Goal: Task Accomplishment & Management: Manage account settings

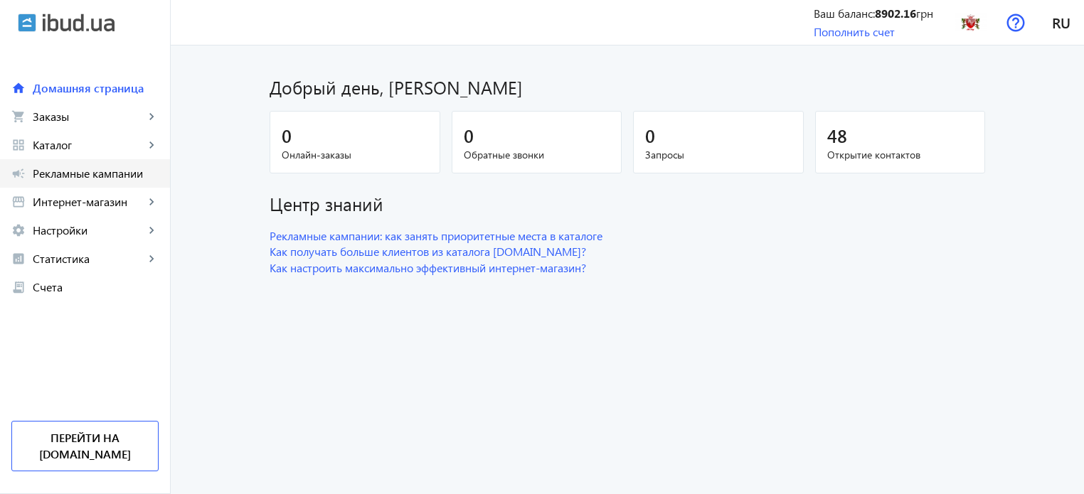
click at [145, 164] on link "campaign Рекламные кампании" at bounding box center [85, 173] width 170 height 28
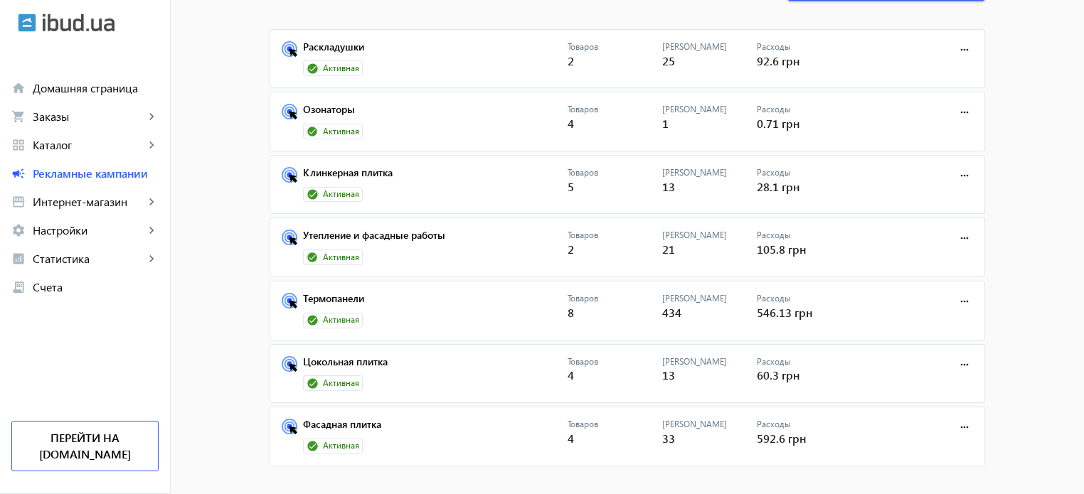
scroll to position [107, 0]
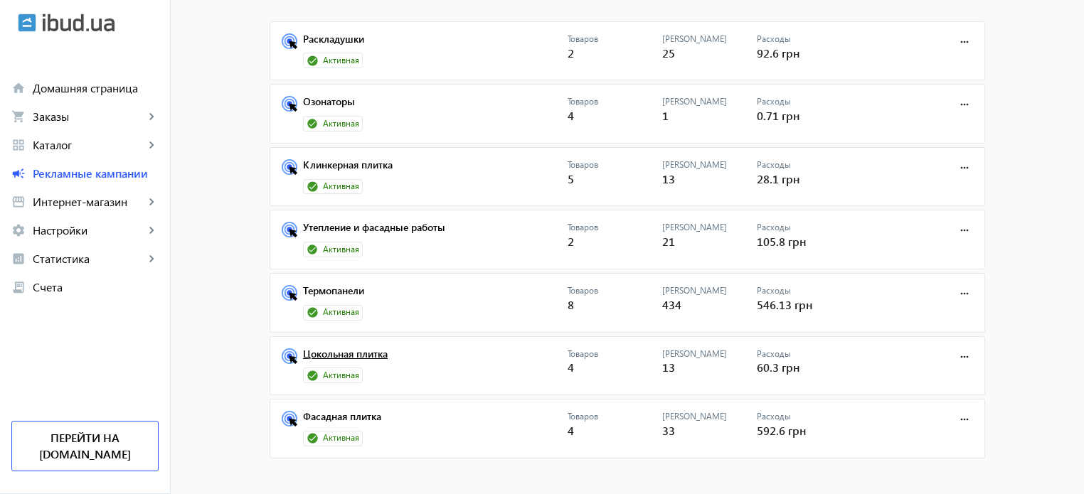
click at [352, 358] on link "Цокольная плитка" at bounding box center [435, 358] width 265 height 20
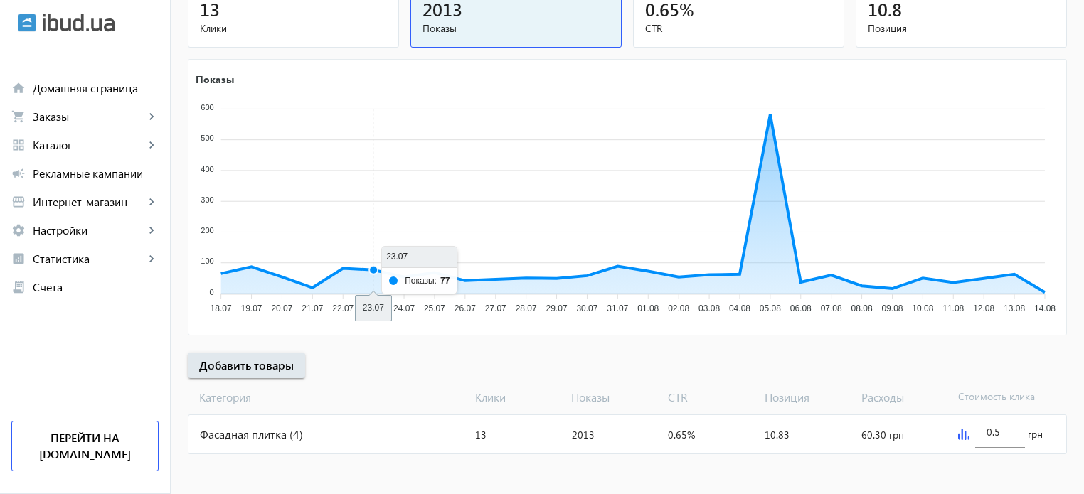
scroll to position [193, 0]
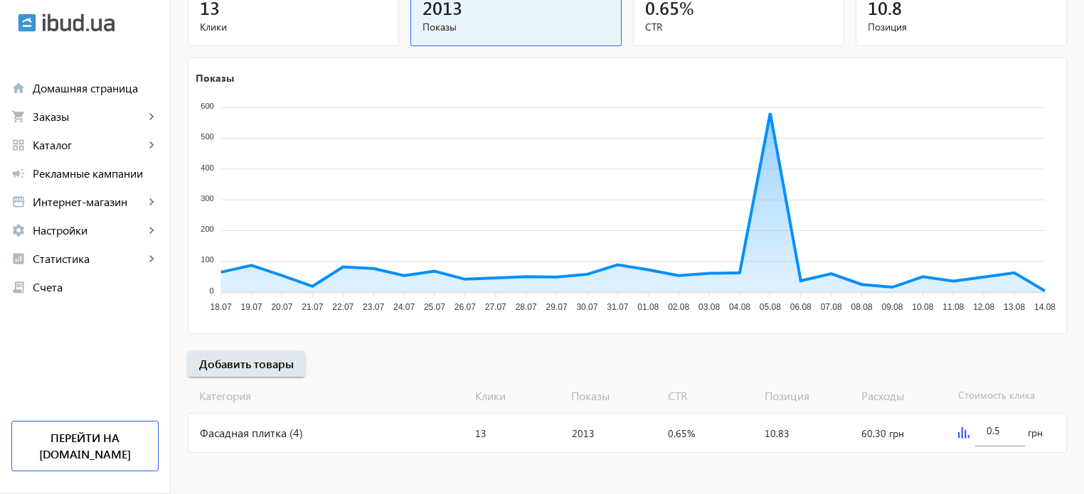
click at [296, 422] on div "Фасадная плитка (4)" at bounding box center [328, 433] width 281 height 38
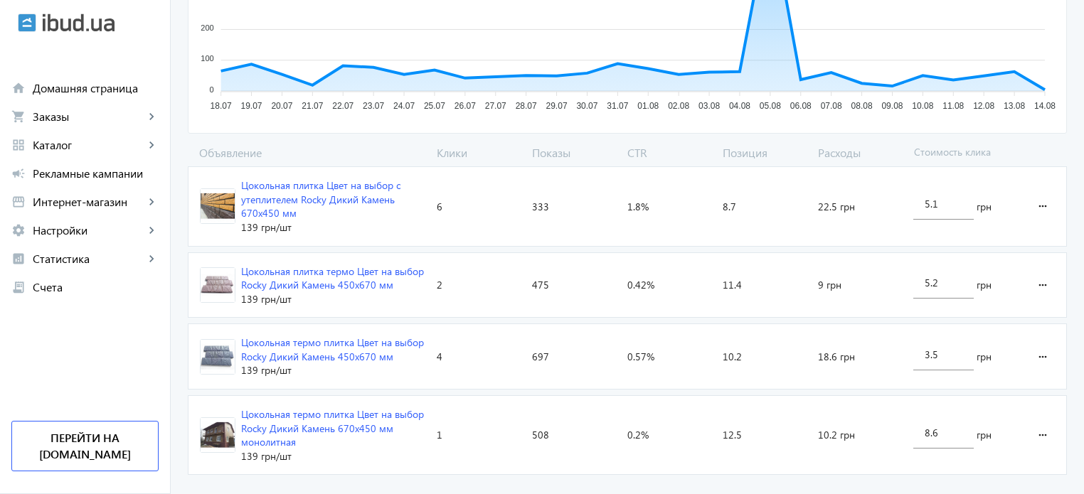
scroll to position [379, 0]
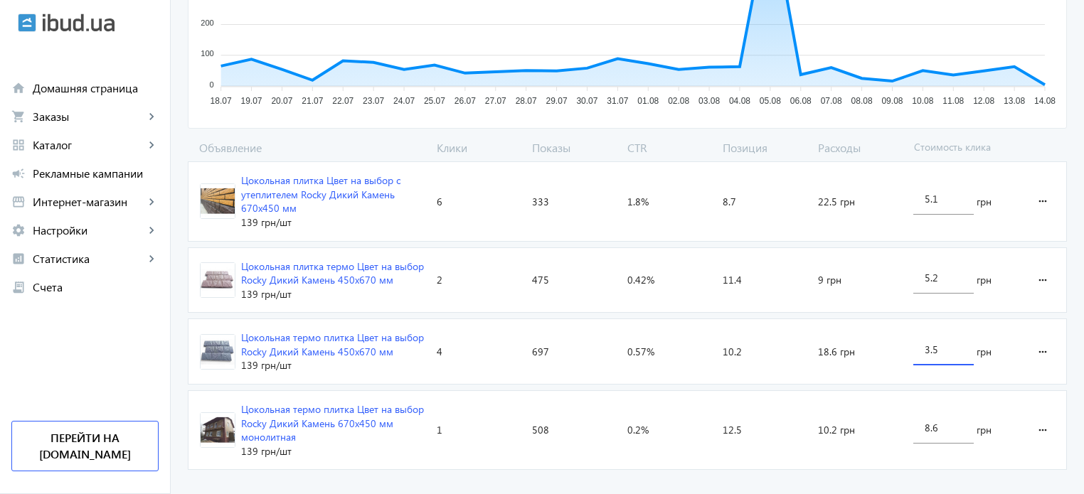
click at [931, 349] on input "3.5" at bounding box center [944, 350] width 38 height 14
type input "3.8"
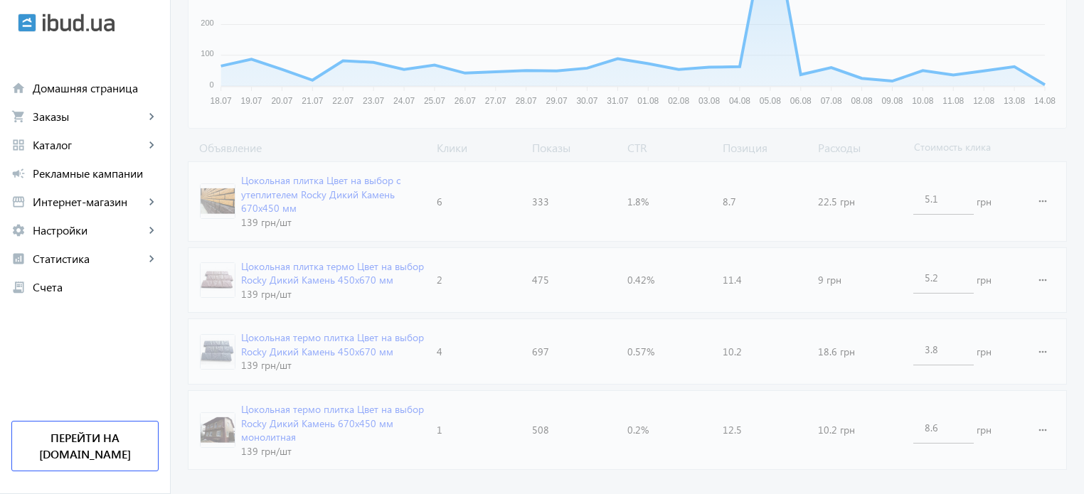
click at [856, 453] on loading-spinner "Объявление Клики Показы CTR Позиция Расходы Стоимость клика Цокольная плитка Цв…" at bounding box center [627, 308] width 879 height 336
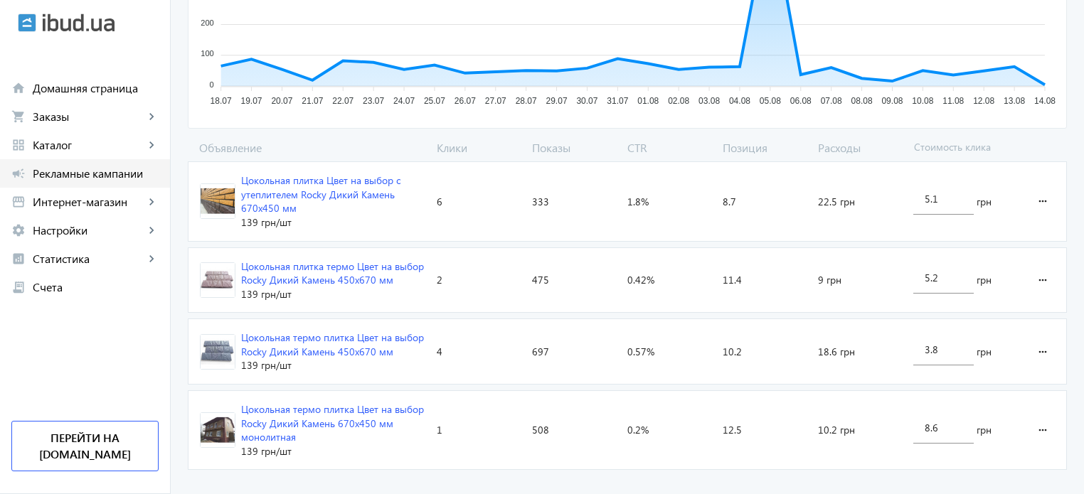
click at [92, 172] on span "Рекламные кампании" at bounding box center [96, 173] width 126 height 14
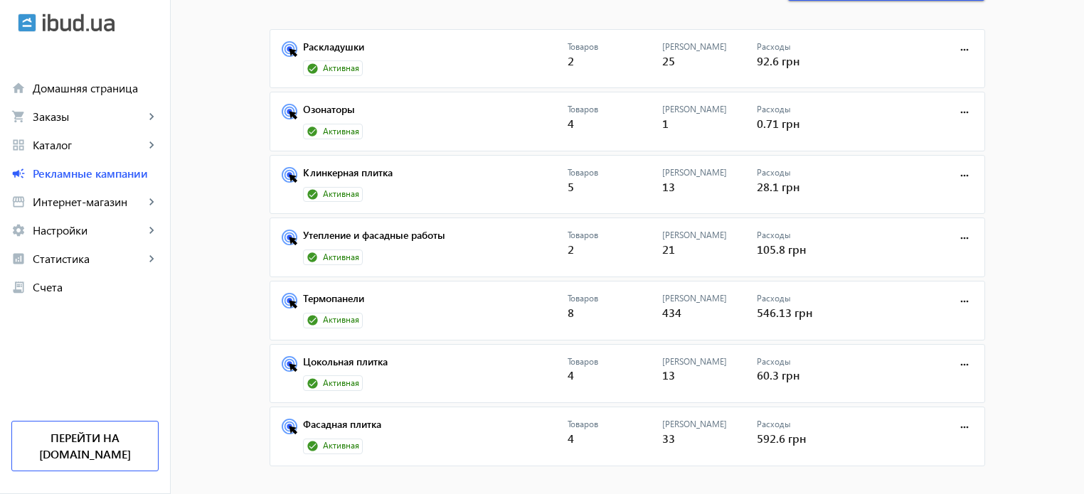
scroll to position [107, 0]
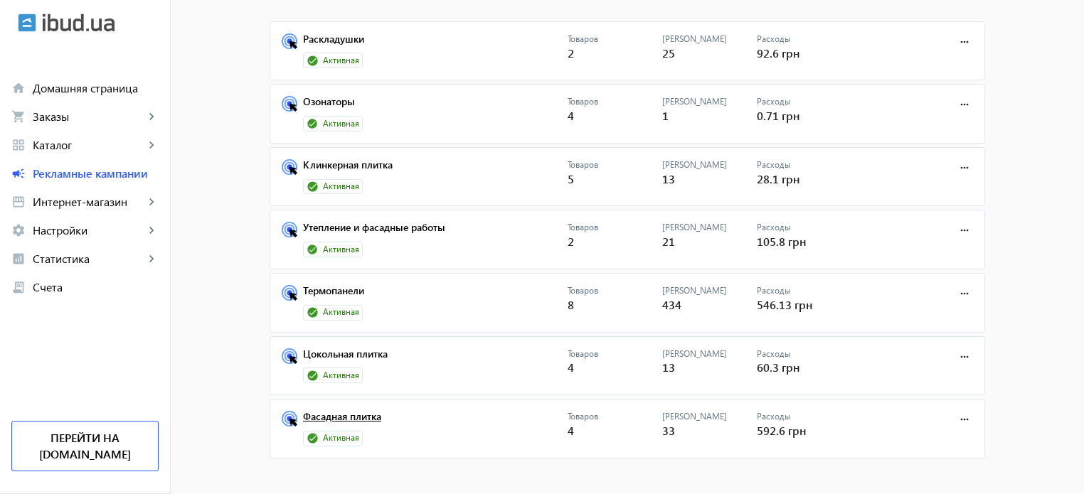
click at [356, 415] on link "Фасадная плитка" at bounding box center [435, 421] width 265 height 20
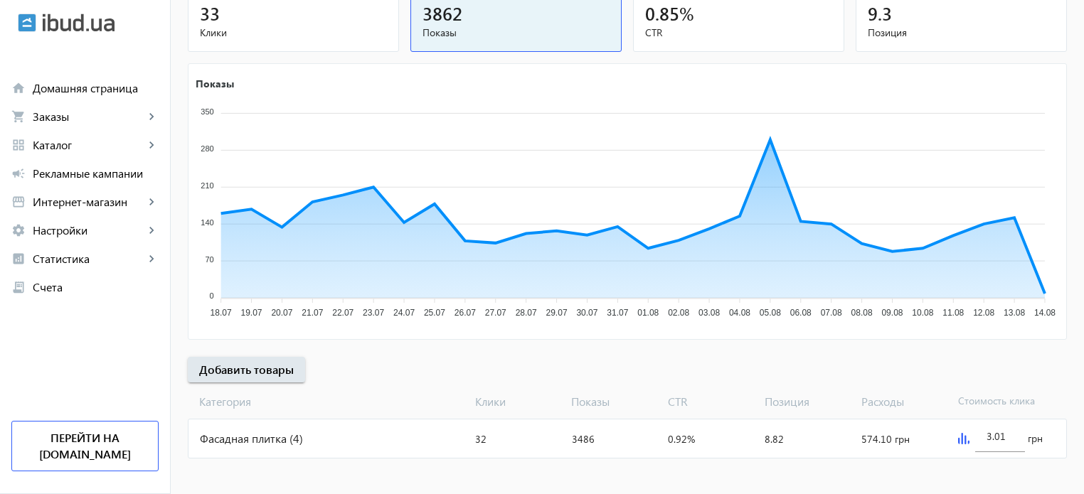
scroll to position [169, 0]
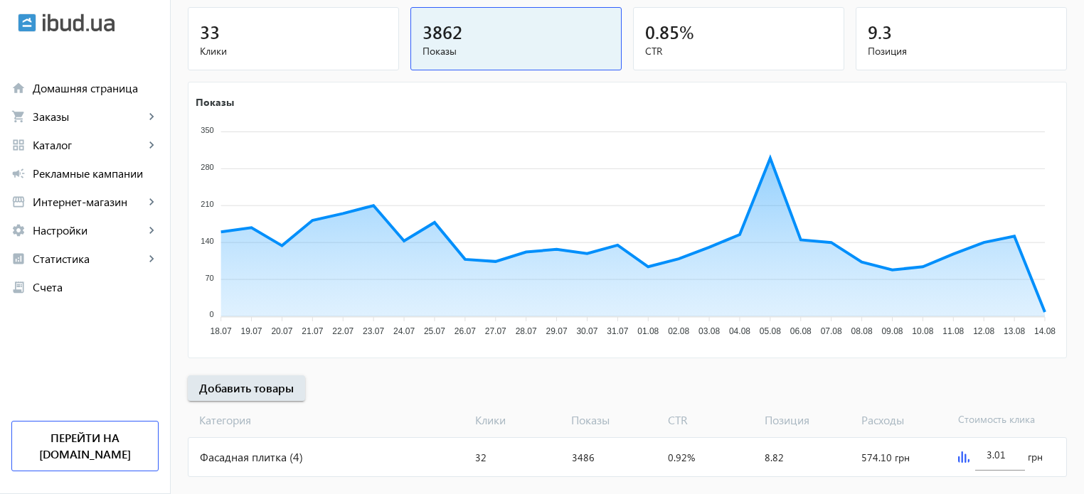
click at [356, 474] on div "Фасадная плитка (4)" at bounding box center [328, 457] width 281 height 38
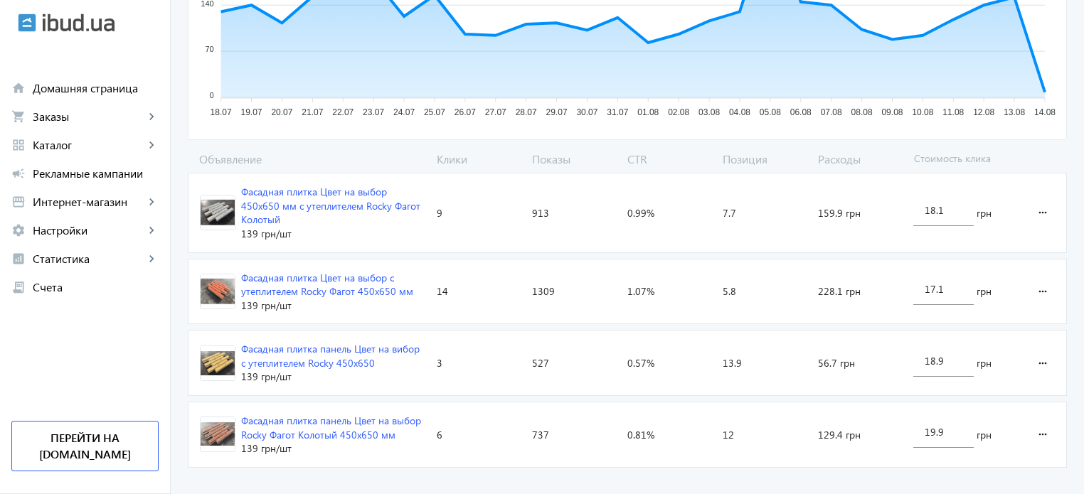
scroll to position [384, 0]
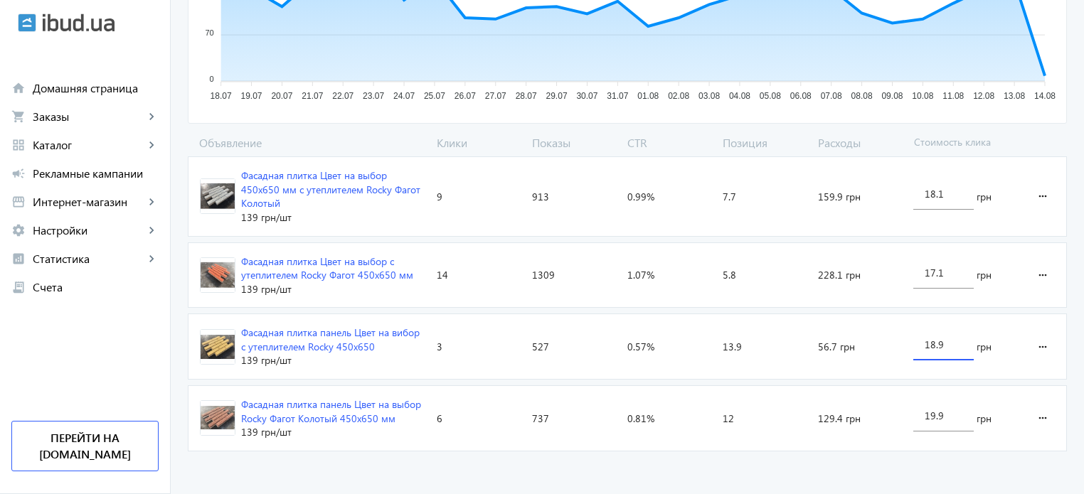
drag, startPoint x: 934, startPoint y: 345, endPoint x: 922, endPoint y: 343, distance: 12.3
click at [925, 343] on input "18.9" at bounding box center [944, 345] width 38 height 14
drag, startPoint x: 934, startPoint y: 347, endPoint x: 942, endPoint y: 348, distance: 7.1
click at [942, 348] on input "19.9" at bounding box center [944, 345] width 38 height 14
click at [832, 474] on advertising-catalog "arrow_back Каталоги рекламной кампании Фасадная плитка 32 Клики 3486 Показы 0.9…" at bounding box center [627, 79] width 913 height 836
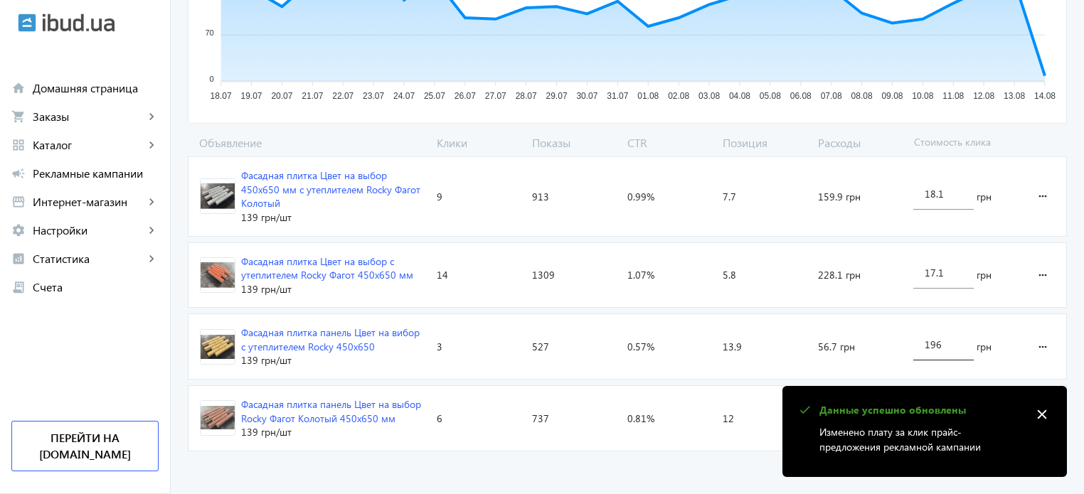
click at [933, 341] on input "196" at bounding box center [944, 345] width 38 height 14
click at [715, 457] on advertising-catalog "arrow_back Каталоги рекламной кампании Фасадная плитка 32 Клики 3486 Показы 0.9…" at bounding box center [627, 79] width 913 height 836
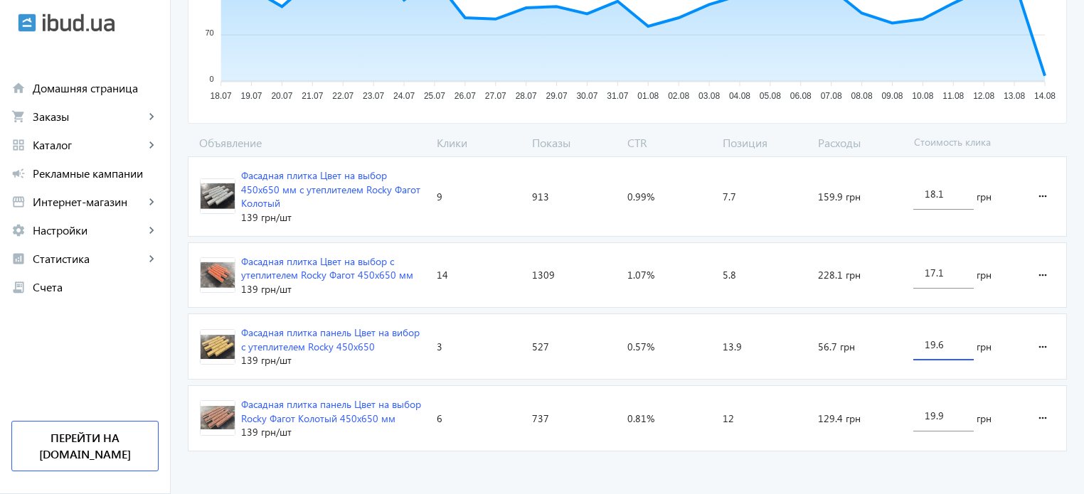
click at [937, 345] on input "19.6" at bounding box center [944, 345] width 38 height 14
click at [819, 457] on advertising-catalog "arrow_back Каталоги рекламной кампании Фасадная плитка 32 Клики 3486 Показы 0.9…" at bounding box center [627, 79] width 913 height 836
drag, startPoint x: 932, startPoint y: 346, endPoint x: 896, endPoint y: 334, distance: 38.0
click at [896, 334] on section "Фасадная плитка панель Цвет на вибор с утеплителем Rocky 450х650 139 грн /шт Кл…" at bounding box center [627, 347] width 879 height 66
click at [936, 346] on input "20.9" at bounding box center [944, 345] width 38 height 14
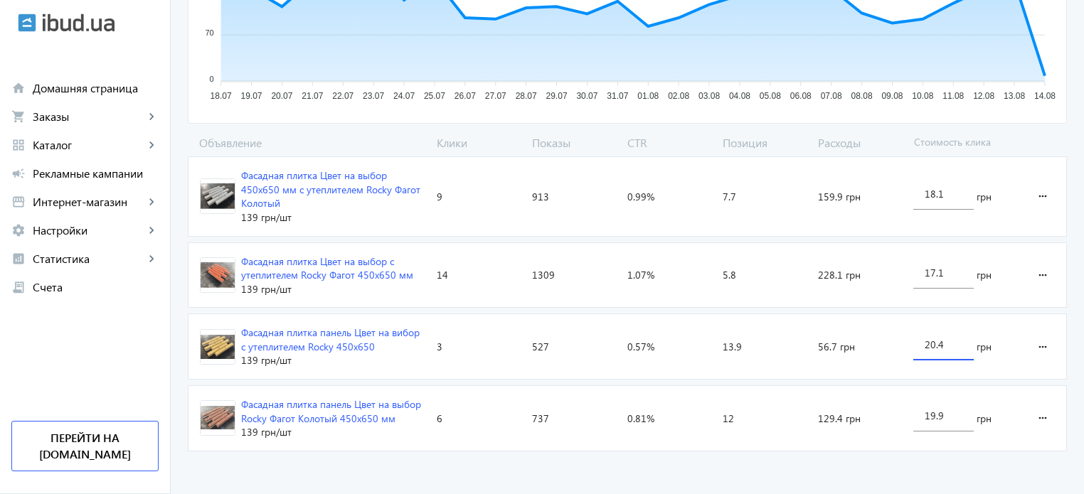
type input "20.4"
click at [858, 474] on advertising-catalog "arrow_back Каталоги рекламной кампании Фасадная плитка 32 Клики 3486 Показы 0.9…" at bounding box center [627, 79] width 913 height 836
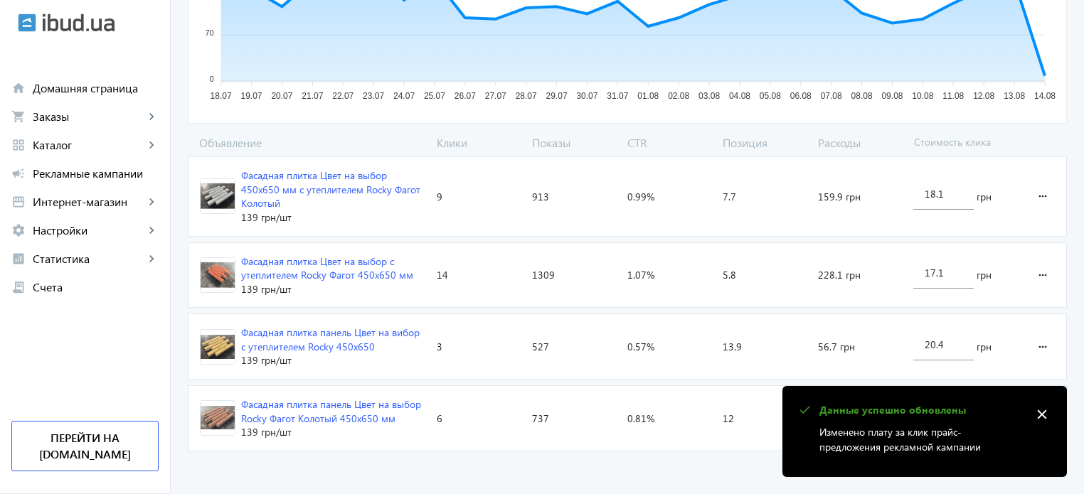
click at [1038, 413] on mat-icon "close" at bounding box center [1041, 414] width 21 height 21
